Goal: Transaction & Acquisition: Purchase product/service

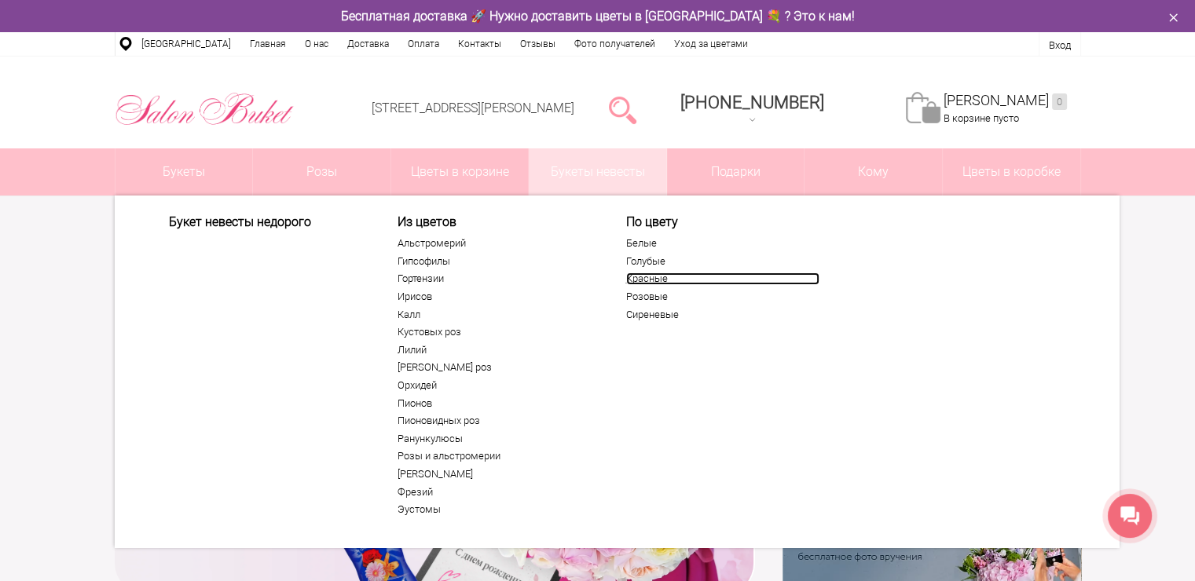
click at [659, 273] on link "Красные" at bounding box center [722, 279] width 193 height 13
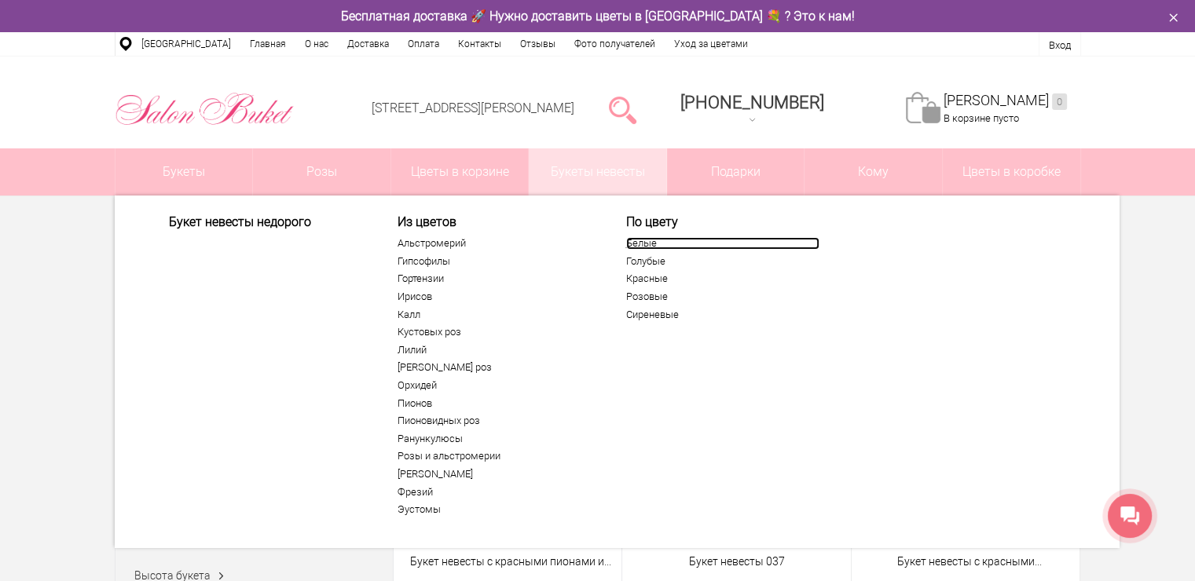
click at [653, 244] on link "Белые" at bounding box center [722, 243] width 193 height 13
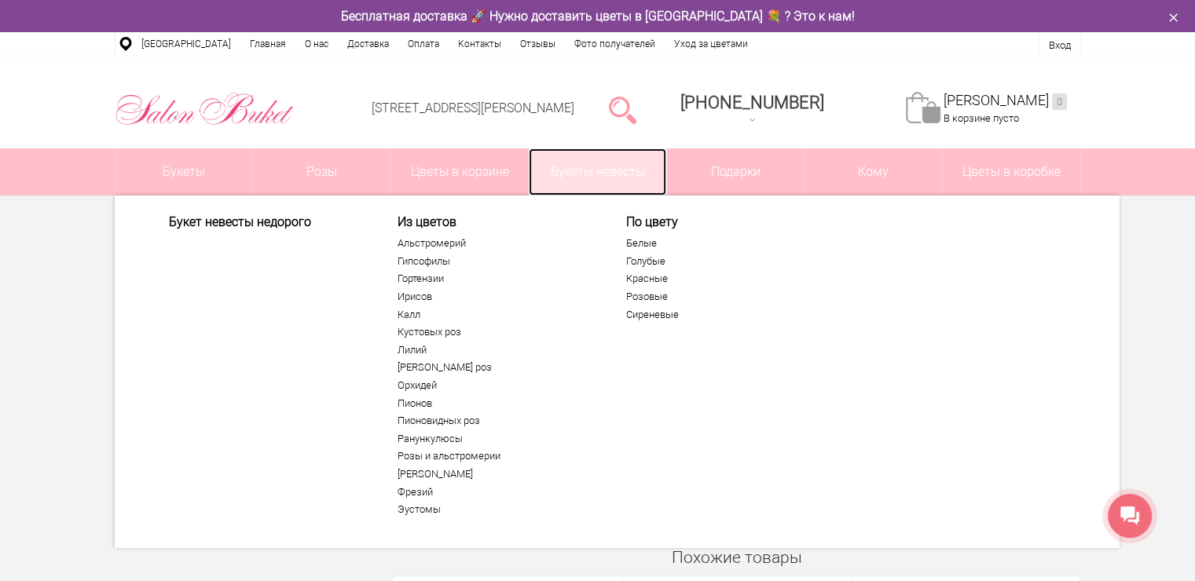
click at [539, 163] on link "Букеты невесты" at bounding box center [598, 172] width 138 height 47
